Goal: Information Seeking & Learning: Learn about a topic

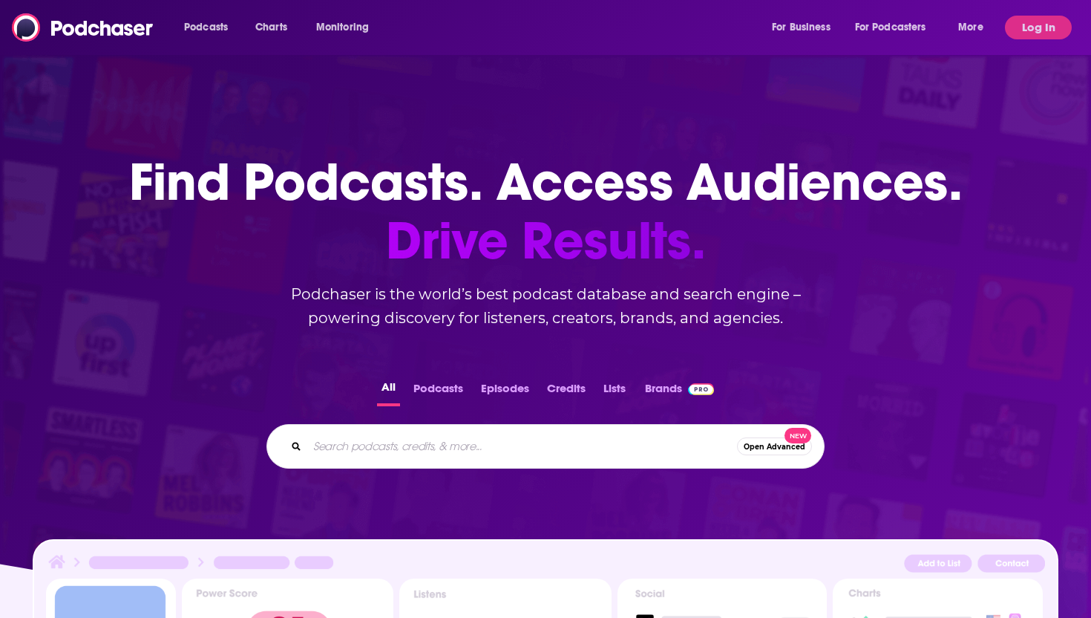
click at [404, 449] on input "Search podcasts, credits, & more..." at bounding box center [522, 446] width 430 height 24
click at [1040, 27] on button "Log In" at bounding box center [1038, 28] width 67 height 24
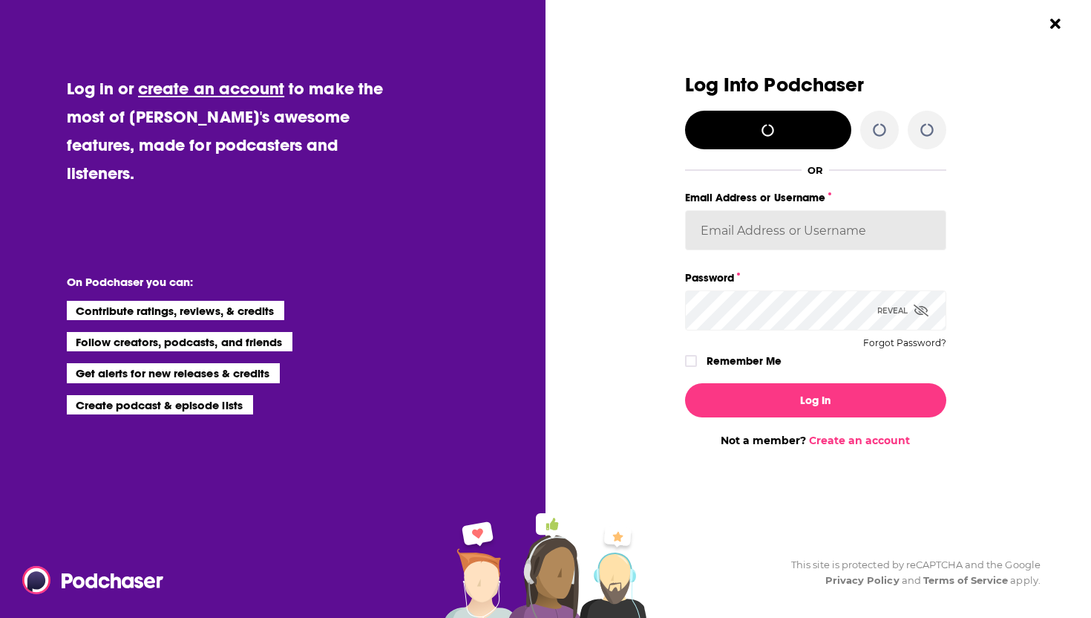
type input "SolComms"
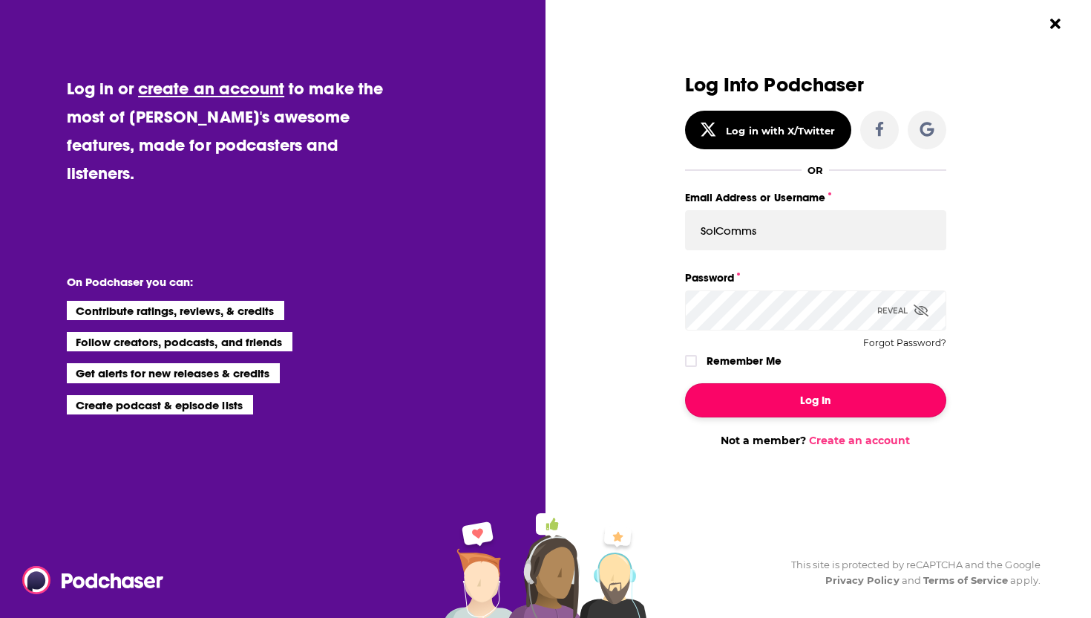
click at [751, 393] on button "Log In" at bounding box center [815, 400] width 261 height 34
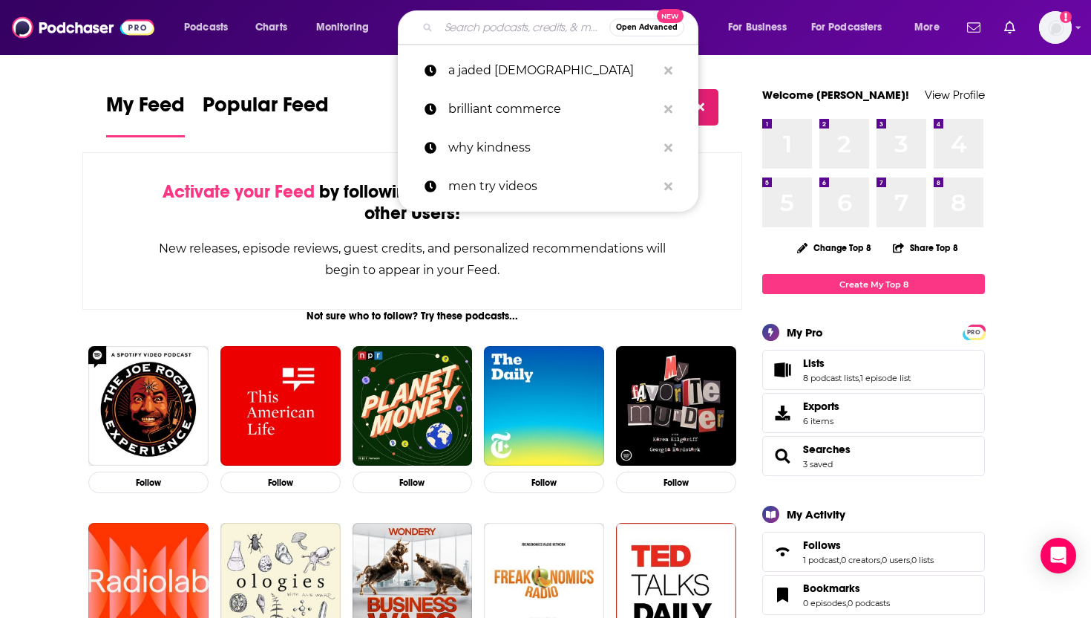
click at [457, 29] on input "Search podcasts, credits, & more..." at bounding box center [524, 28] width 171 height 24
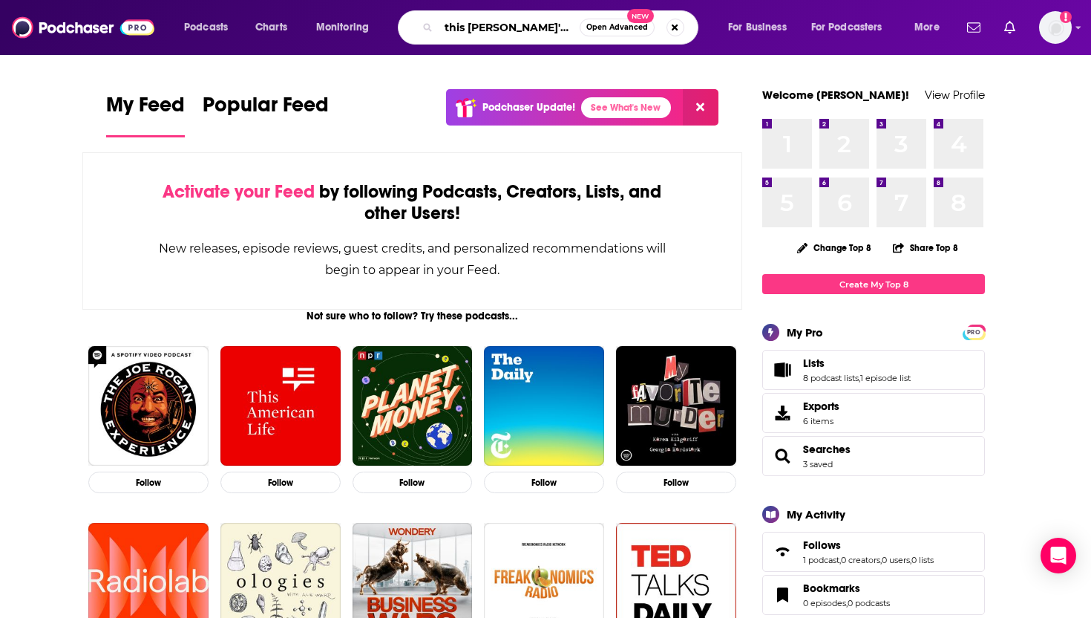
type input "this [PERSON_NAME]'d in"
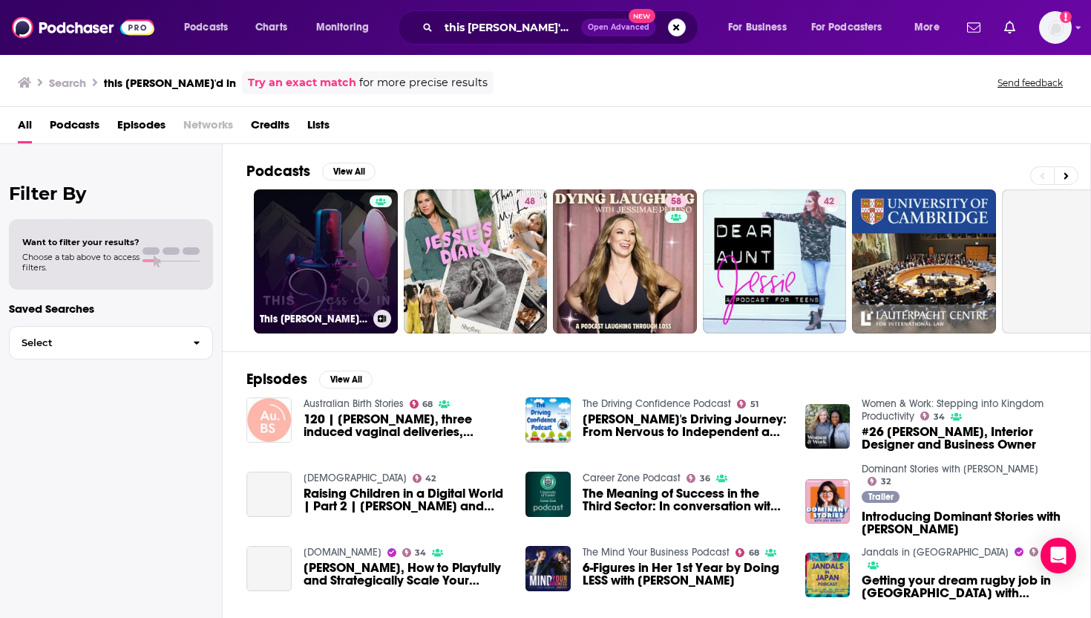
click at [330, 250] on link "This [PERSON_NAME]'d In" at bounding box center [326, 261] width 144 height 144
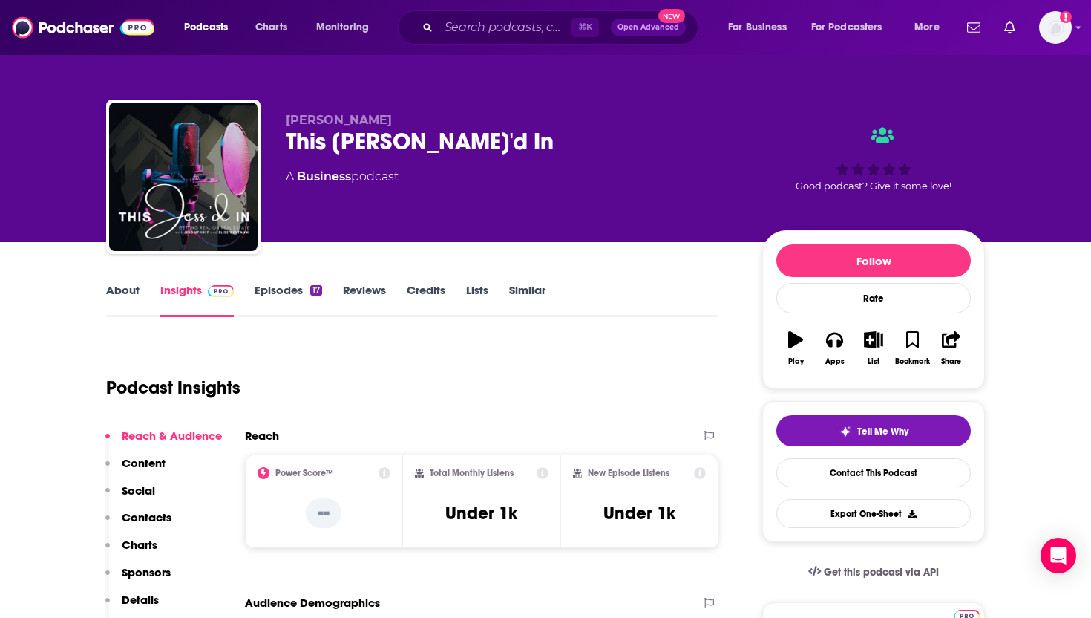
scroll to position [296, 0]
